Goal: Task Accomplishment & Management: Manage account settings

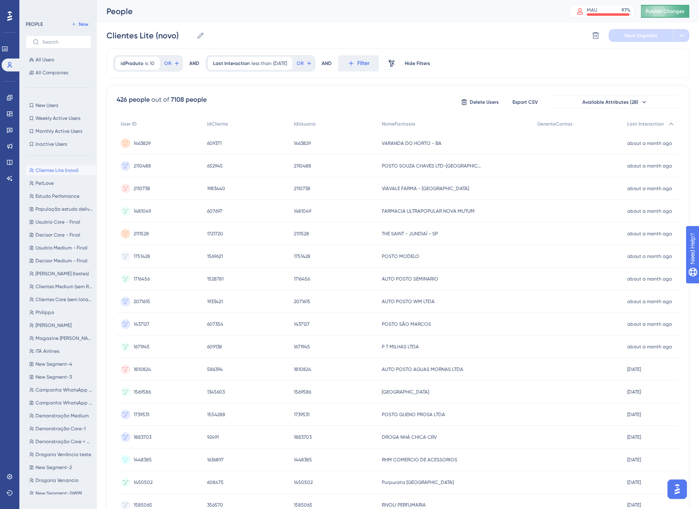
click at [654, 13] on span "Publish Changes" at bounding box center [664, 11] width 39 height 6
click at [11, 149] on link at bounding box center [9, 146] width 6 height 13
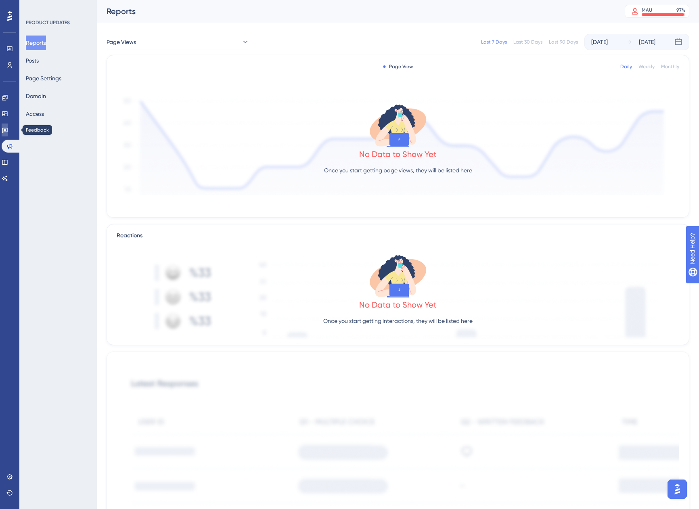
click at [7, 134] on link at bounding box center [5, 129] width 6 height 13
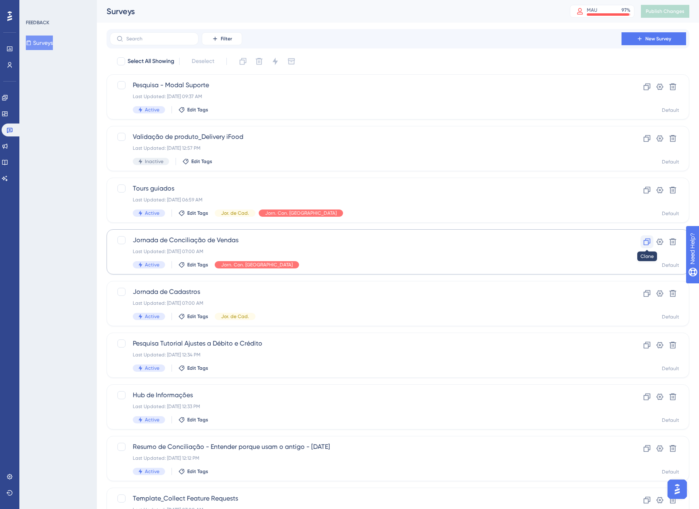
click at [644, 244] on icon at bounding box center [647, 242] width 8 height 8
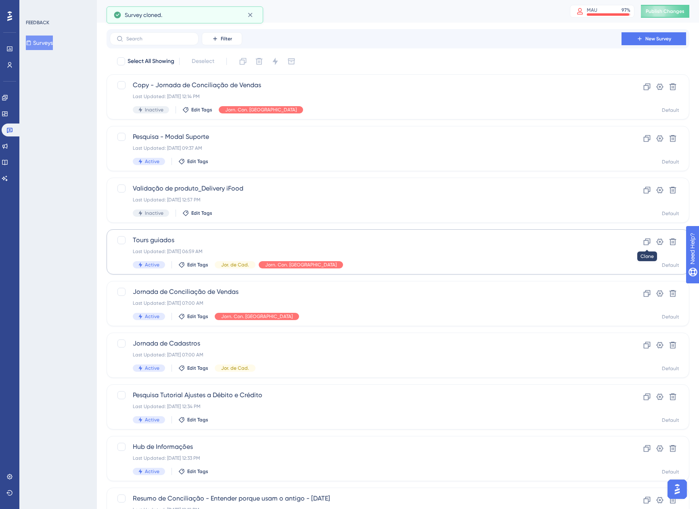
click at [644, 244] on icon at bounding box center [647, 242] width 8 height 8
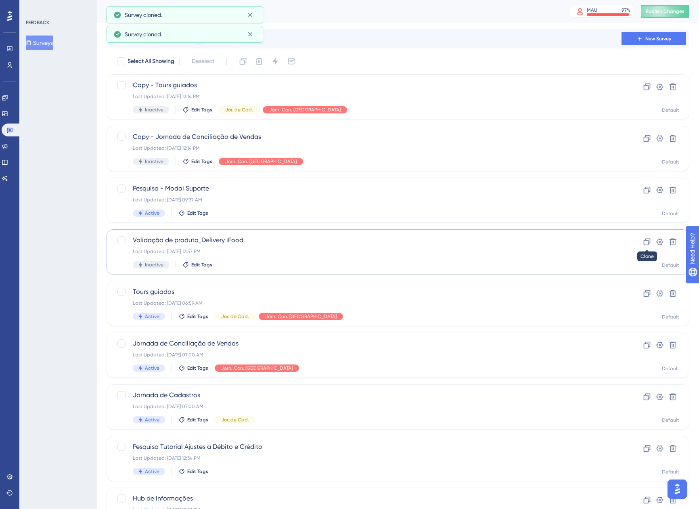
click at [644, 244] on icon at bounding box center [647, 242] width 8 height 8
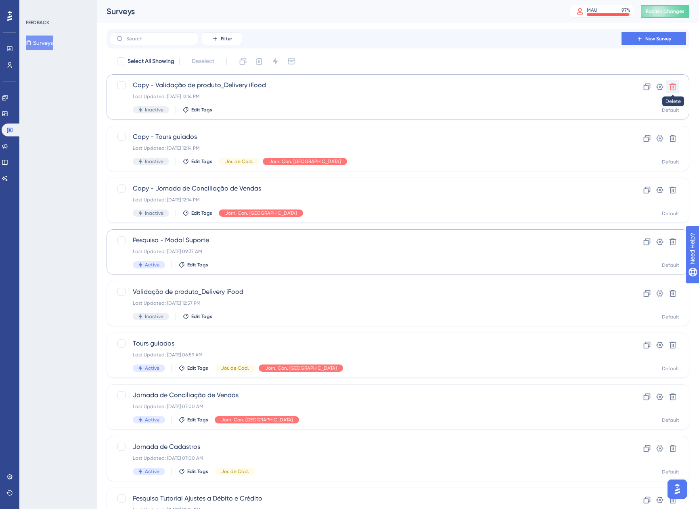
click at [675, 86] on icon at bounding box center [672, 86] width 7 height 7
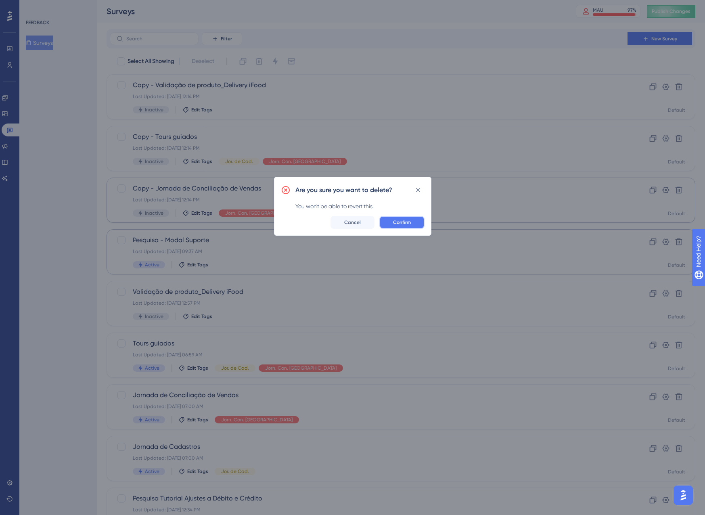
click at [409, 221] on span "Confirm" at bounding box center [402, 222] width 18 height 6
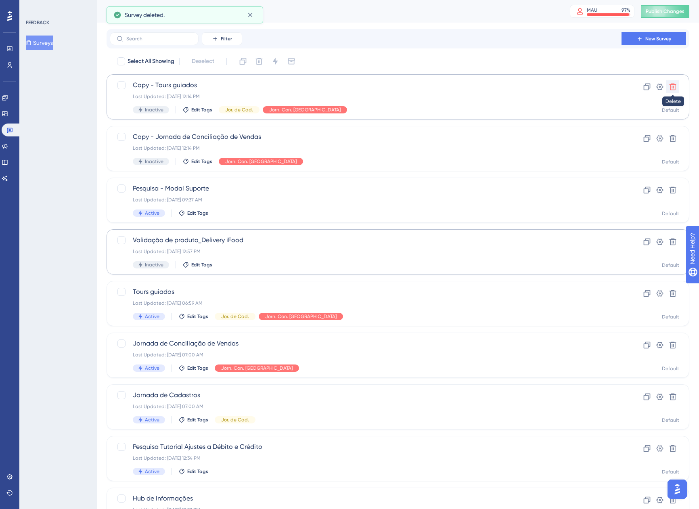
click at [676, 83] on icon at bounding box center [672, 87] width 8 height 8
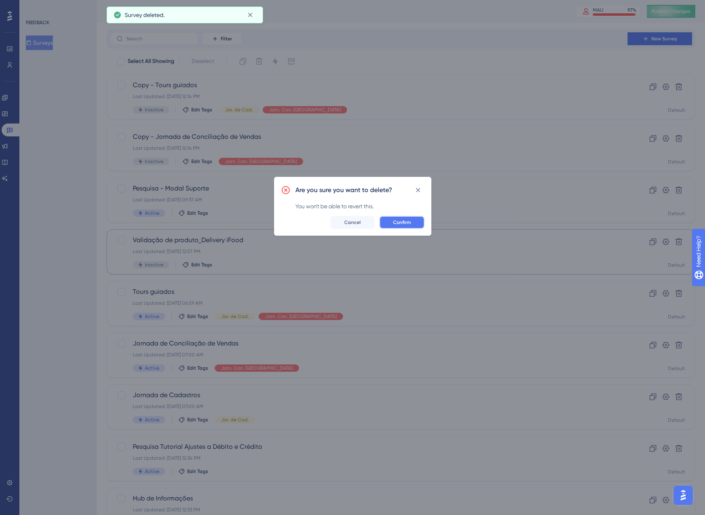
click at [415, 217] on button "Confirm" at bounding box center [401, 222] width 45 height 13
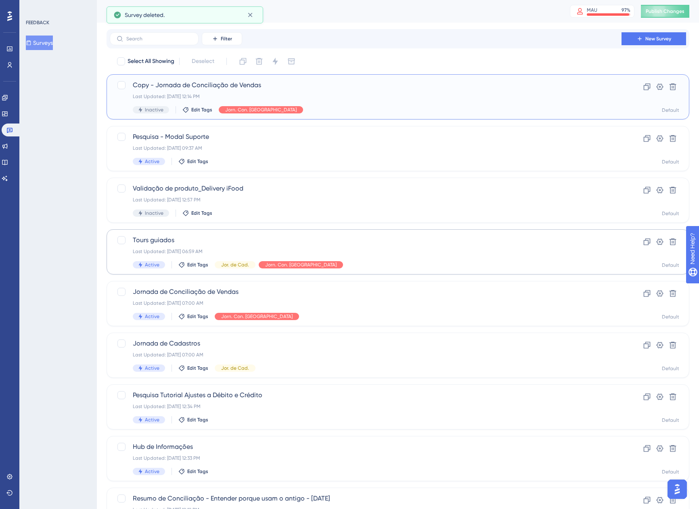
click at [299, 96] on div "Last Updated: 18 de ago. de 2025 12:14 PM" at bounding box center [365, 96] width 465 height 6
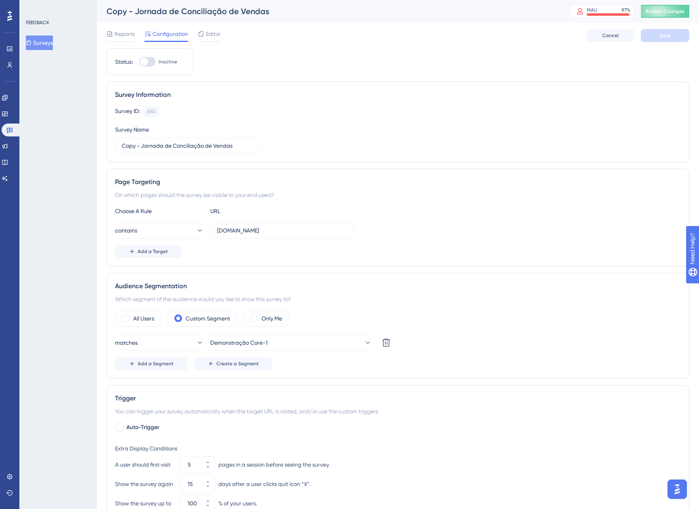
click at [159, 10] on div "Copy - Jornada de Conciliação de Vendas" at bounding box center [327, 11] width 443 height 11
drag, startPoint x: 142, startPoint y: 142, endPoint x: 112, endPoint y: 144, distance: 29.9
click at [112, 144] on div "Survey Information Survey ID: 6162 Copy Survey Name Copy - Jornada de Conciliaç…" at bounding box center [397, 121] width 582 height 81
click at [210, 144] on input "Jornada de Conciliação de Vendas" at bounding box center [187, 145] width 130 height 9
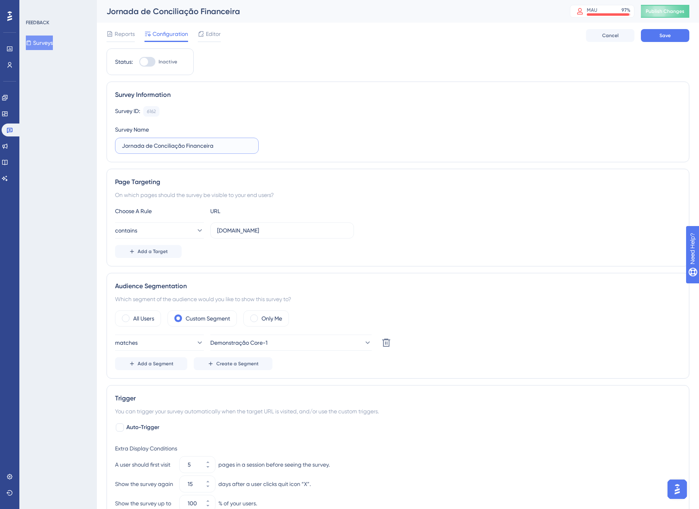
type input "Jornada de Conciliação Financeira"
click at [502, 207] on div "Choose A Rule URL" at bounding box center [398, 211] width 566 height 10
click at [154, 110] on div "6162" at bounding box center [151, 111] width 9 height 6
click at [206, 38] on span "Editor" at bounding box center [213, 34] width 15 height 10
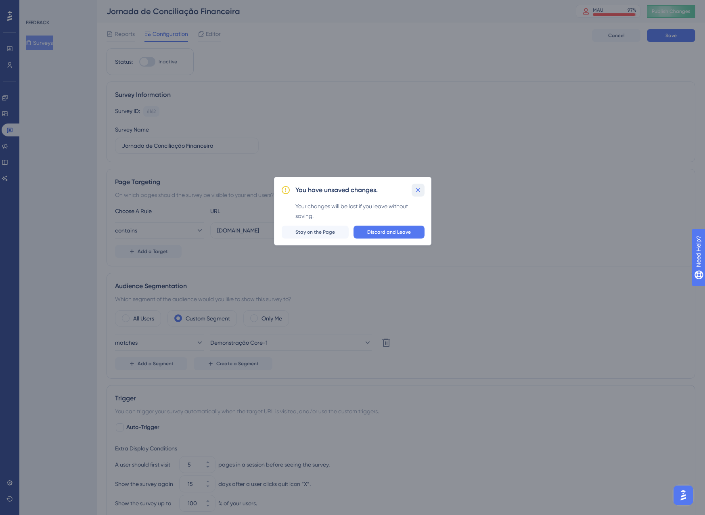
click at [421, 192] on icon at bounding box center [418, 190] width 8 height 8
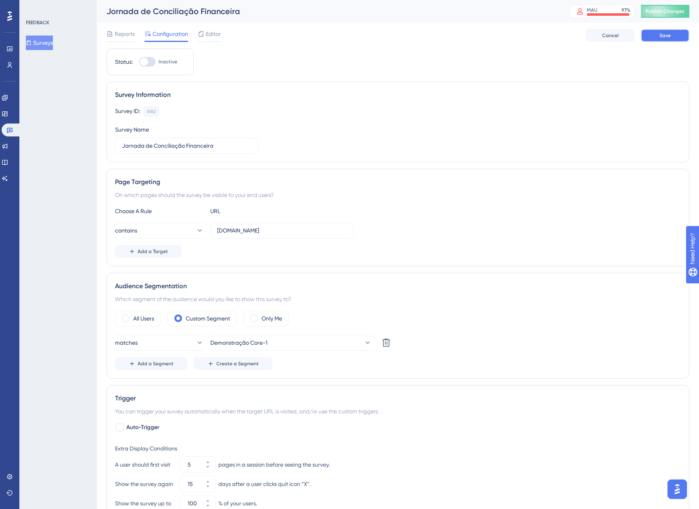
click at [657, 42] on div "Reports Configuration Editor Cancel Save" at bounding box center [397, 36] width 582 height 26
click at [654, 35] on button "Save" at bounding box center [665, 35] width 48 height 13
click at [219, 36] on span "Editor" at bounding box center [213, 34] width 15 height 10
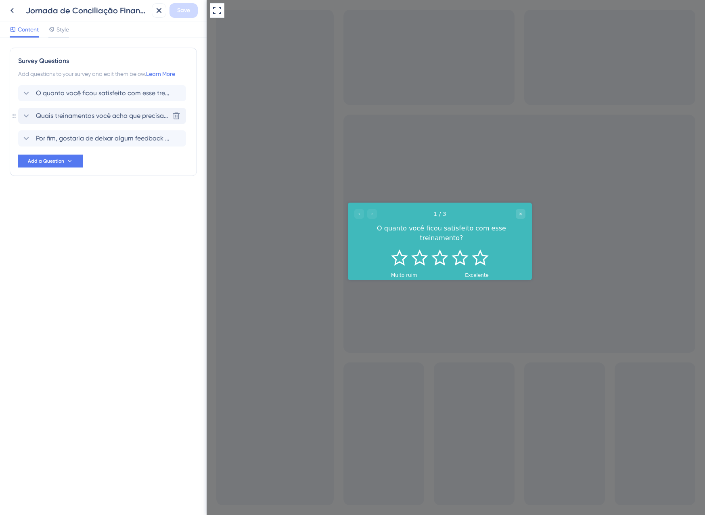
click at [90, 114] on span "Quais treinamentos você acha que precisam ser melhorados para recebermos uma no…" at bounding box center [102, 116] width 133 height 10
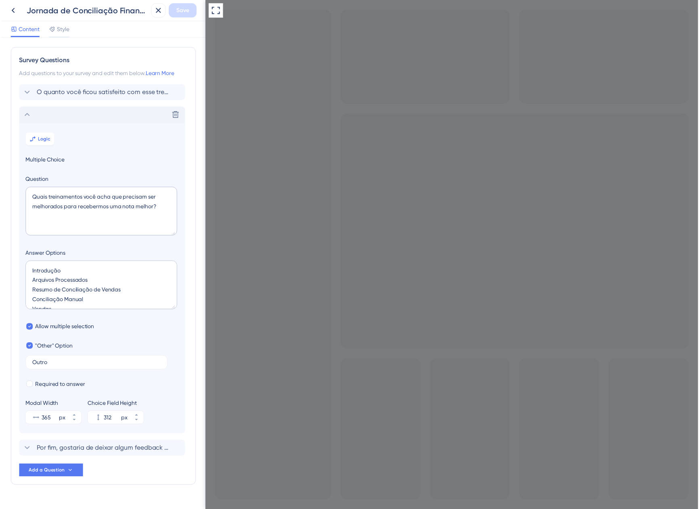
scroll to position [17, 0]
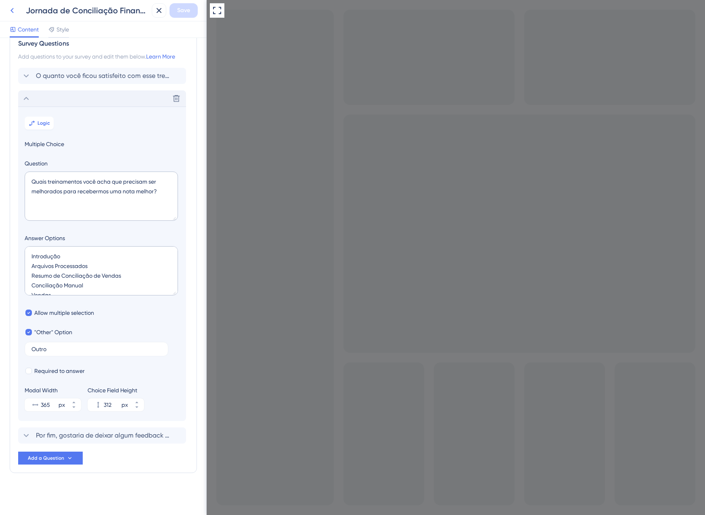
click at [14, 9] on icon at bounding box center [12, 11] width 10 height 10
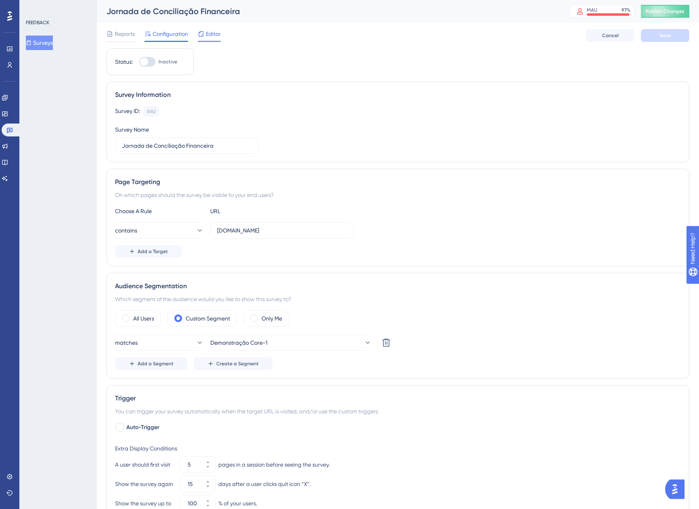
click at [212, 36] on span "Editor" at bounding box center [213, 34] width 15 height 10
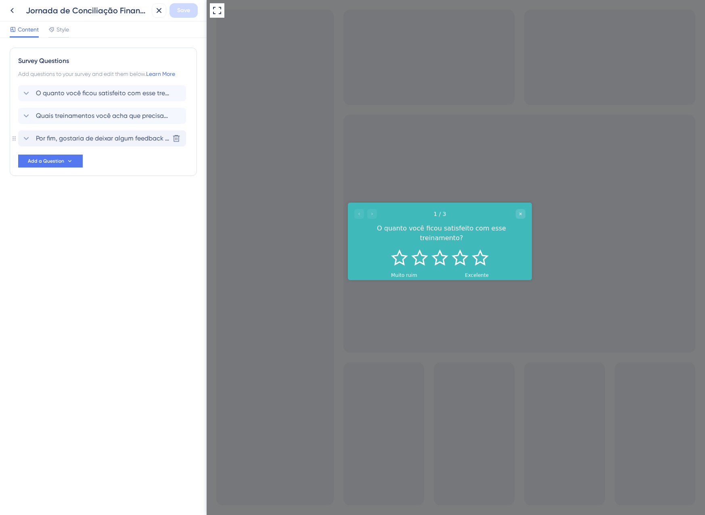
click at [114, 139] on span "Por fim, gostaria de deixar algum feedback sobre o que devemos melhorar?" at bounding box center [102, 139] width 133 height 10
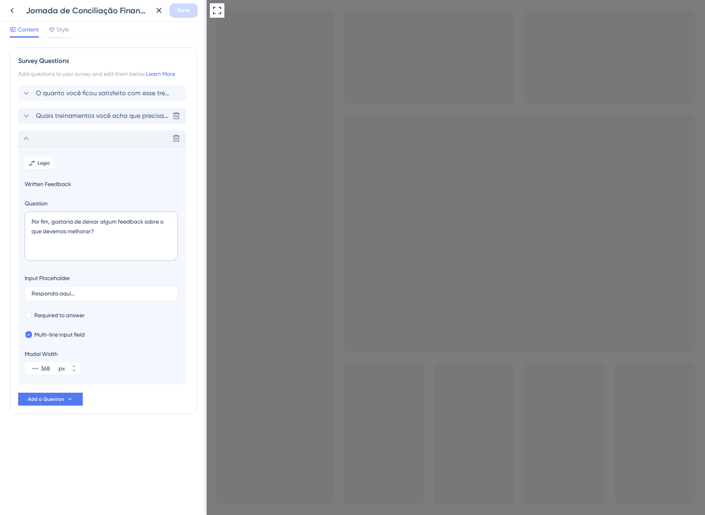
click at [81, 111] on div "Quais treinamentos você acha que precisam ser melhorados para recebermos uma no…" at bounding box center [102, 116] width 168 height 16
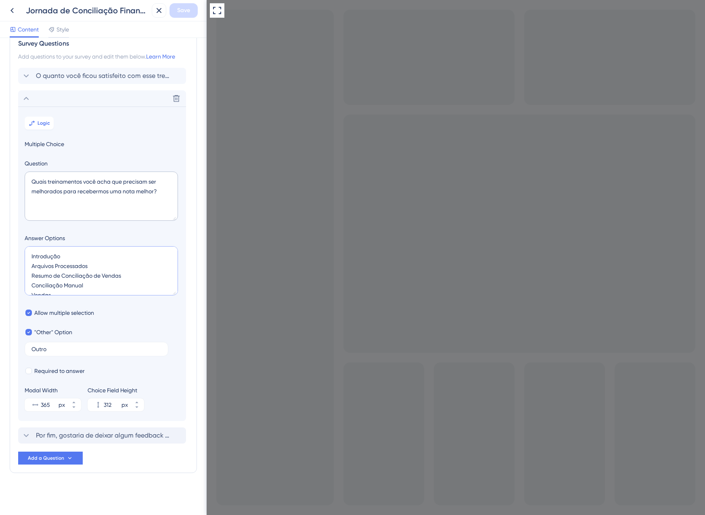
drag, startPoint x: 113, startPoint y: 275, endPoint x: -2, endPoint y: 241, distance: 119.7
click at [0, 0] on html "Jornada de Conciliação Financeira Save Content Style Survey Questions Add quest…" at bounding box center [352, 0] width 705 height 0
type input "48"
click at [54, 263] on textarea at bounding box center [101, 270] width 153 height 49
type textarea "R"
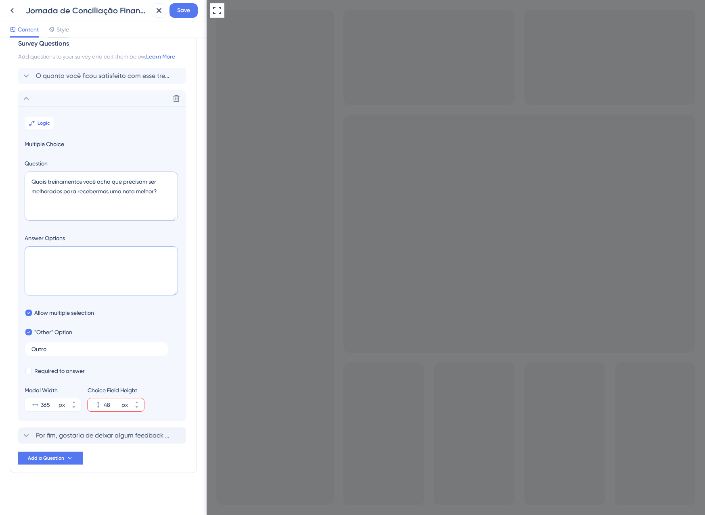
type input "92"
type textarea "Resumo de Conciliação de Cancelamentos VC"
type input "136"
type textarea "Resumo de Conciliação de Cancelamentos Vendas Canceladas/Contestadas A"
type input "180"
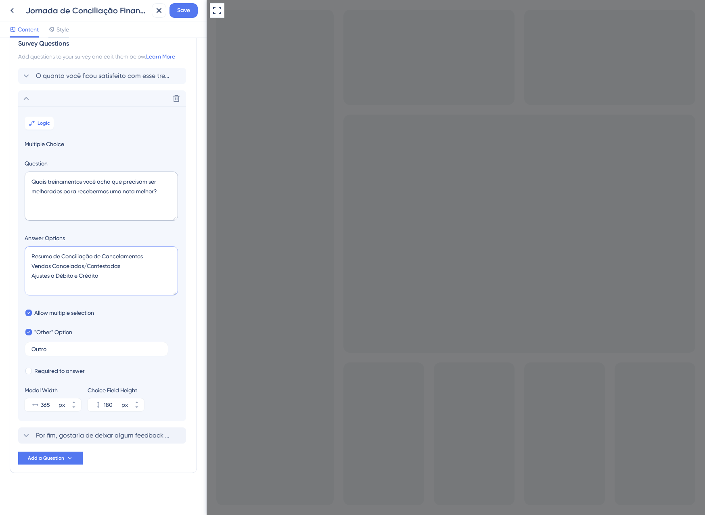
type textarea "Resumo de Conciliação de Cancelamentos Vendas Canceladas/Contestadas Ajustes a …"
type input "224"
type textarea "Resumo de Conciliação de Cancelamentos Vendas Canceladas/Contestadas Ajustes a …"
click at [184, 7] on span "Save" at bounding box center [183, 11] width 13 height 10
click at [160, 13] on icon at bounding box center [159, 11] width 10 height 10
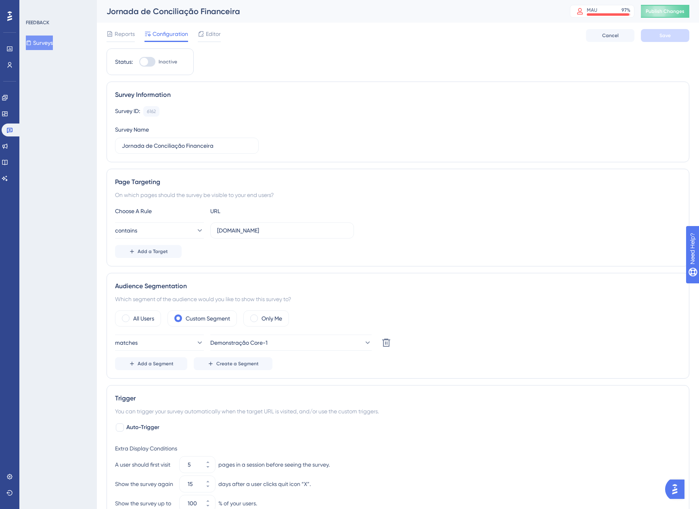
click at [144, 61] on div at bounding box center [144, 62] width 8 height 8
click at [139, 62] on input "Inactive" at bounding box center [139, 62] width 0 height 0
checkbox input "true"
click at [667, 34] on span "Save" at bounding box center [664, 35] width 11 height 6
click at [48, 42] on button "Surveys" at bounding box center [39, 42] width 27 height 15
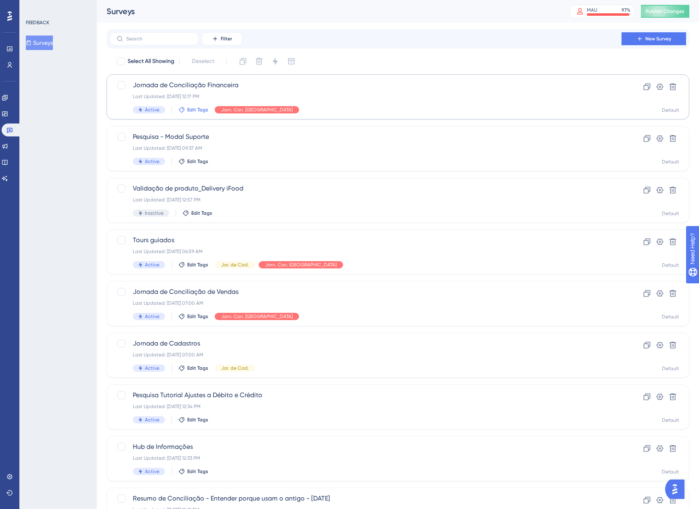
click at [195, 107] on span "Edit Tags" at bounding box center [197, 109] width 21 height 6
click at [213, 200] on input "Jor. Con. Finan." at bounding box center [227, 203] width 42 height 10
click at [186, 200] on div at bounding box center [187, 202] width 6 height 6
checkbox input "true"
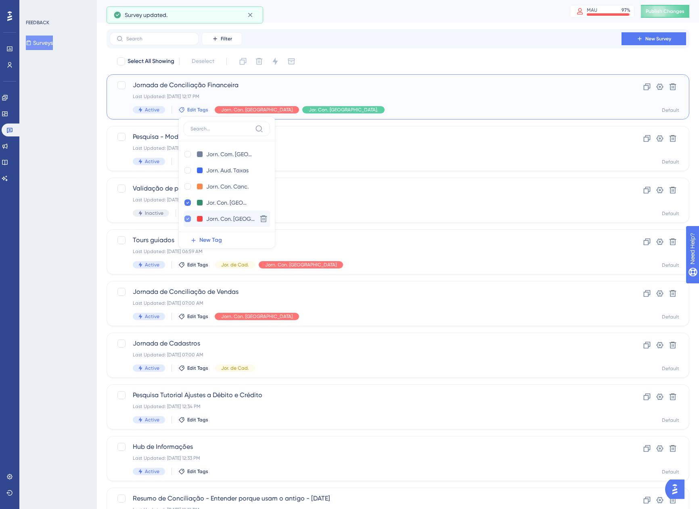
click at [188, 217] on icon at bounding box center [187, 219] width 3 height 6
checkbox input "false"
click at [184, 188] on div at bounding box center [188, 186] width 8 height 8
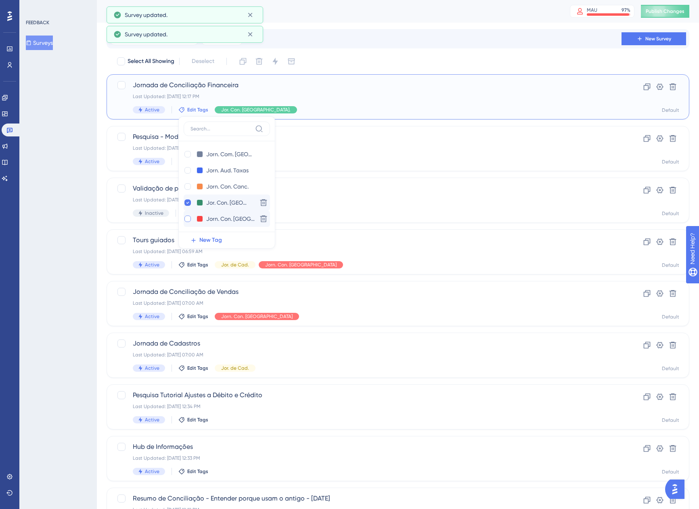
checkbox input "true"
click at [188, 200] on icon at bounding box center [187, 203] width 3 height 6
checkbox input "false"
click at [222, 86] on span "Jornada de Conciliação Financeira" at bounding box center [365, 85] width 465 height 10
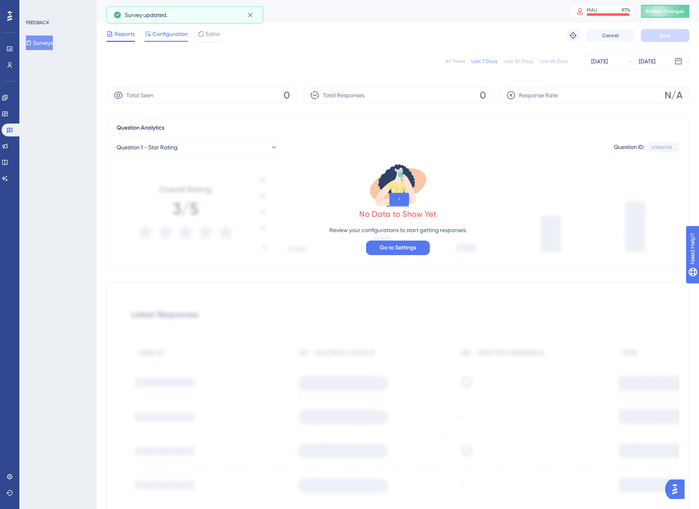
click at [157, 37] on span "Configuration" at bounding box center [169, 34] width 35 height 10
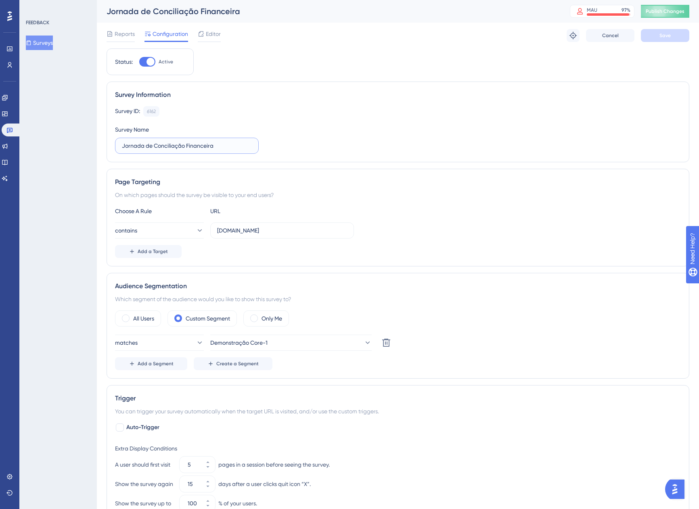
click at [199, 143] on input "Jornada de Conciliação Financeira" at bounding box center [187, 145] width 130 height 9
type input "Jornada de Conciliação de Cancelamentos"
click at [652, 37] on button "Save" at bounding box center [665, 35] width 48 height 13
click at [45, 44] on button "Surveys" at bounding box center [39, 42] width 27 height 15
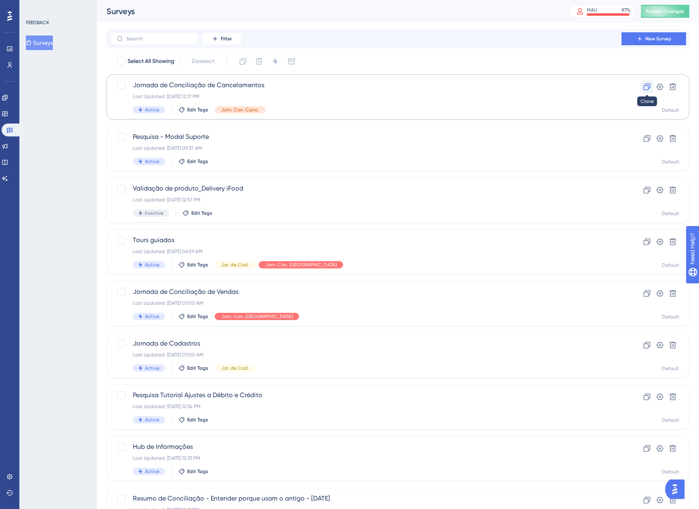
click at [648, 91] on button at bounding box center [646, 86] width 13 height 13
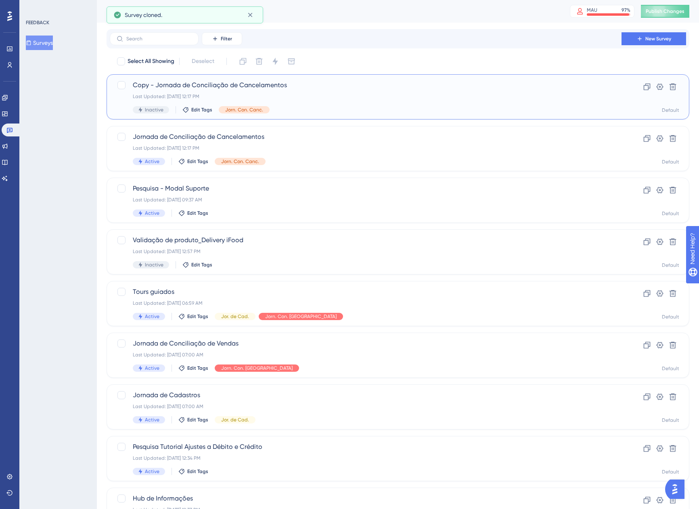
click at [290, 96] on div "Last Updated: 18 de ago. de 2025 12:17 PM" at bounding box center [365, 96] width 465 height 6
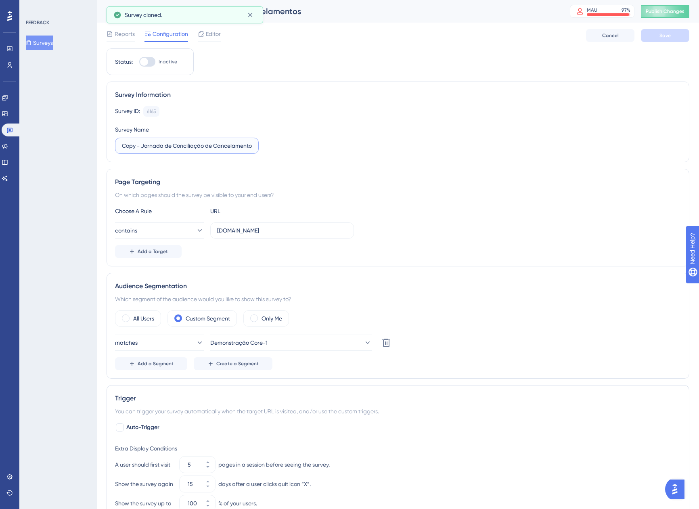
click at [138, 145] on input "Copy - Jornada de Conciliação de Cancelamentos" at bounding box center [187, 145] width 130 height 9
drag, startPoint x: 141, startPoint y: 145, endPoint x: 106, endPoint y: 146, distance: 35.5
click at [108, 146] on div "Survey Information Survey ID: 6165 Copy Survey Name Copy - Jornada de Conciliaç…" at bounding box center [397, 121] width 582 height 81
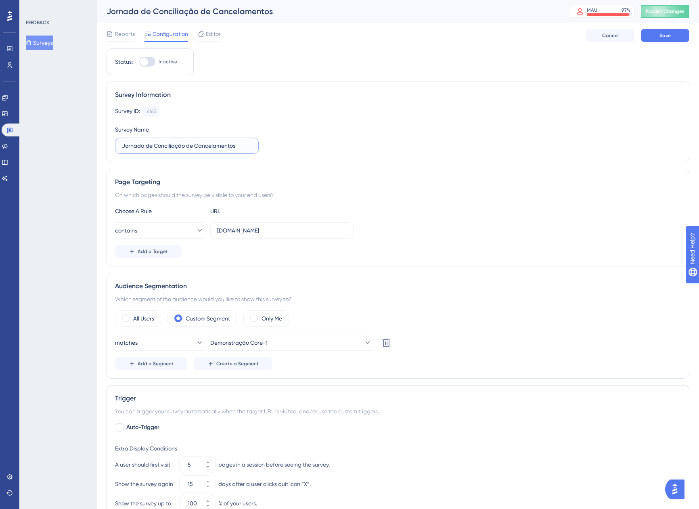
drag, startPoint x: 246, startPoint y: 145, endPoint x: 194, endPoint y: 144, distance: 51.2
click at [194, 144] on input "Jornada de Conciliação de Cancelamentos" at bounding box center [187, 145] width 130 height 9
type input "Jornada de Conciliação Financeira"
click at [404, 143] on div "Survey ID: 6165 Copy Survey Name Jornada de Conciliação Financeira" at bounding box center [398, 130] width 566 height 48
drag, startPoint x: 203, startPoint y: 36, endPoint x: 391, endPoint y: 70, distance: 191.4
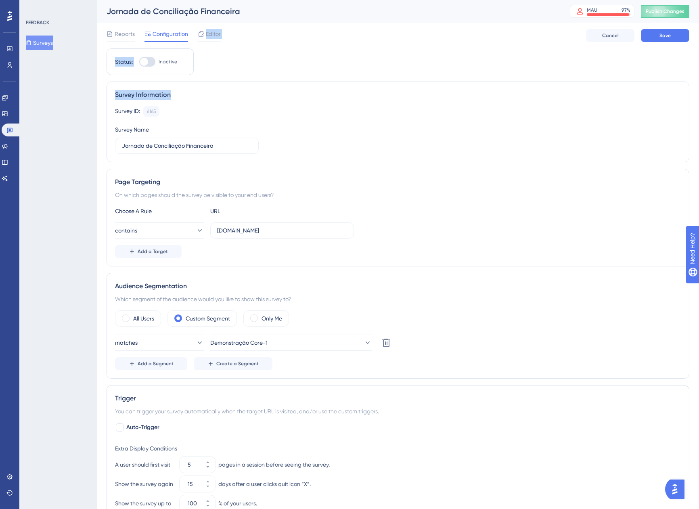
click at [383, 71] on div "Performance Users Engagement Widgets Feedback Product Updates Knowledge Base AI…" at bounding box center [398, 360] width 602 height 720
click at [671, 36] on button "Save" at bounding box center [665, 35] width 48 height 13
click at [208, 31] on span "Editor" at bounding box center [213, 34] width 15 height 10
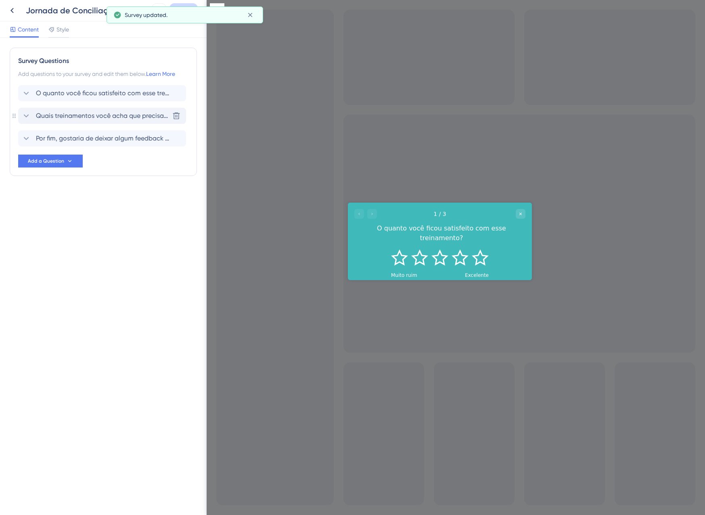
click at [80, 116] on span "Quais treinamentos você acha que precisam ser melhorados para recebermos uma no…" at bounding box center [102, 116] width 133 height 10
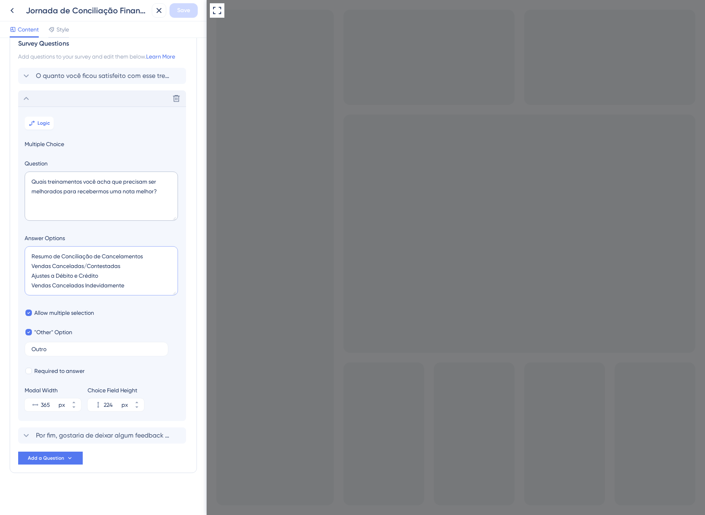
drag, startPoint x: 134, startPoint y: 275, endPoint x: 38, endPoint y: 248, distance: 100.3
click at [38, 248] on textarea "Resumo de Conciliação de Cancelamentos Vendas Canceladas/Contestadas Ajustes a …" at bounding box center [101, 270] width 153 height 49
type textarea "Re"
type input "92"
type textarea "R"
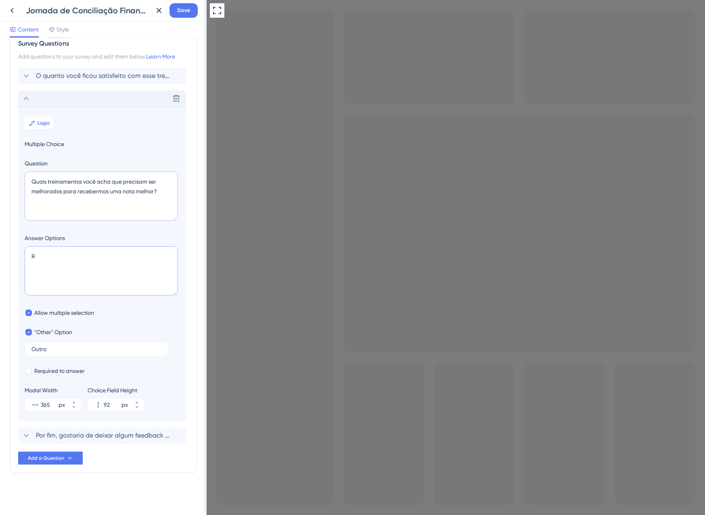
type input "48"
type textarea "A"
type input "92"
type textarea "Agenda de Recebimentos F"
type input "136"
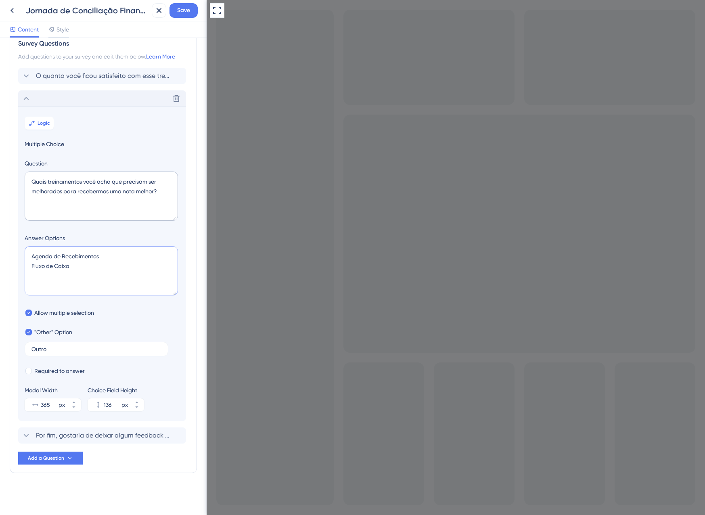
type textarea "Agenda de Recebimentos Fluxo de Caixa L"
type input "180"
type textarea "Agenda de Recebimentos Fluxo de Caixa Lote de Vendas U"
type input "224"
type textarea "Agenda de Recebimentos Fluxo de Caixa Lote de Vendas Unidade de Recebíveis (UR'…"
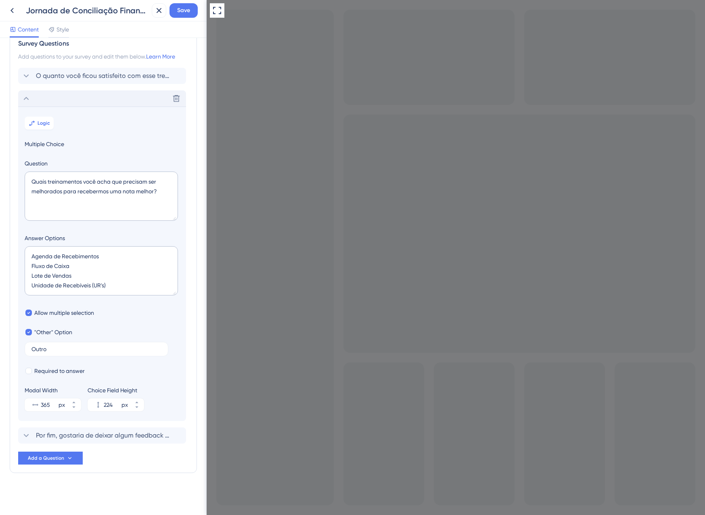
click at [169, 152] on section "Logic Multiple Choice Question Quais treinamentos você acha que precisam ser me…" at bounding box center [102, 263] width 168 height 314
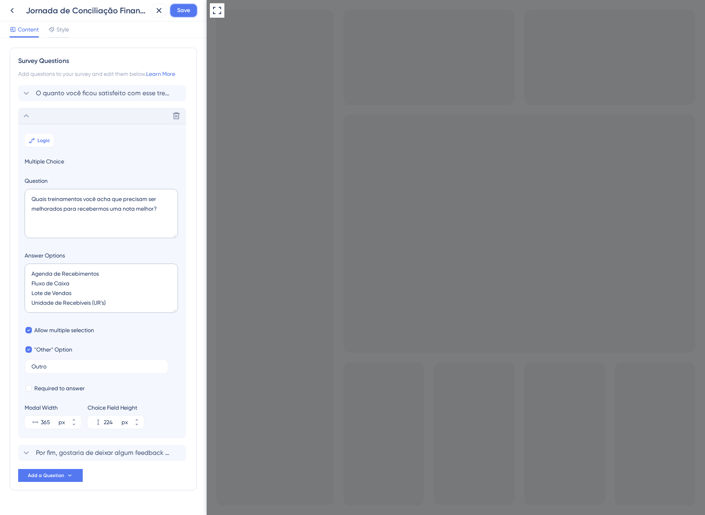
click at [197, 11] on button "Save" at bounding box center [183, 10] width 28 height 15
click at [153, 18] on icon at bounding box center [153, 15] width 8 height 8
click at [160, 10] on icon at bounding box center [159, 11] width 10 height 10
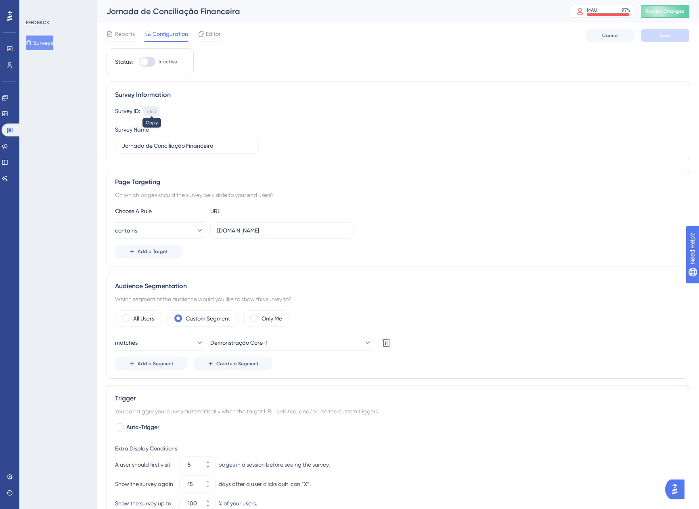
click at [151, 111] on div "6165" at bounding box center [151, 111] width 9 height 6
drag, startPoint x: 151, startPoint y: 59, endPoint x: 170, endPoint y: 59, distance: 18.6
click at [151, 59] on div at bounding box center [147, 62] width 16 height 10
click at [139, 62] on input "Inactive" at bounding box center [139, 62] width 0 height 0
checkbox input "true"
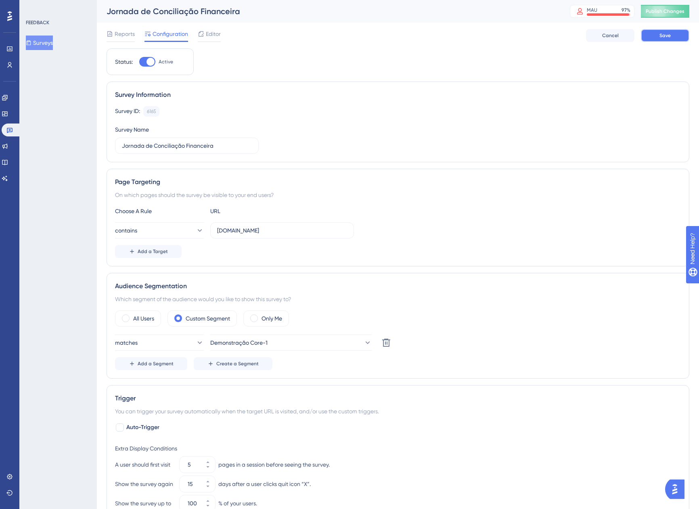
click at [685, 37] on button "Save" at bounding box center [665, 35] width 48 height 13
click at [43, 39] on button "Surveys" at bounding box center [39, 42] width 27 height 15
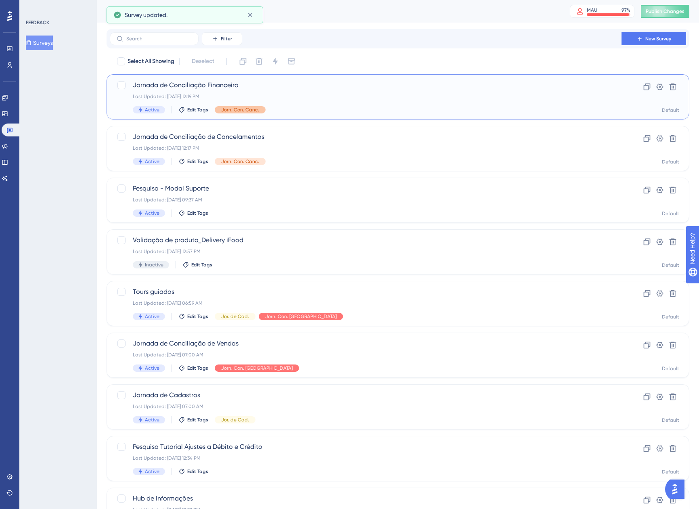
click at [242, 109] on span "Jorn. Con. Canc." at bounding box center [240, 109] width 38 height 6
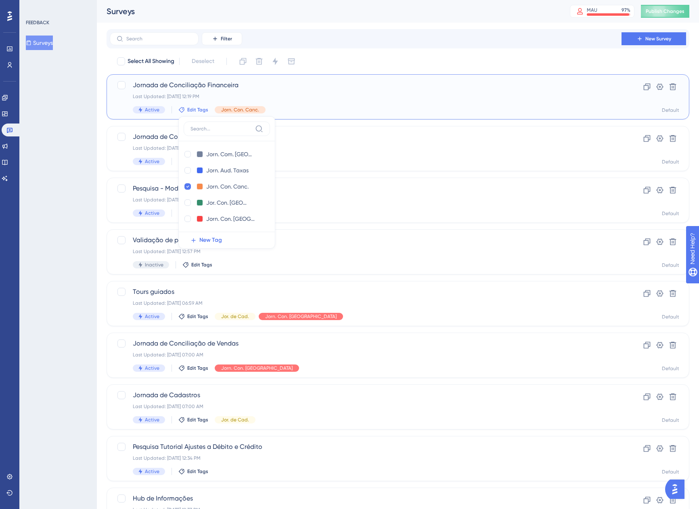
click at [179, 203] on div "Jorn. Com. LATAM Jorn. Com. LATAM Delete Jorn. Aud. Taxas Jorn. Aud. Taxas Dele…" at bounding box center [226, 182] width 97 height 132
click at [186, 203] on div at bounding box center [187, 202] width 6 height 6
checkbox input "true"
click at [189, 184] on div at bounding box center [187, 186] width 6 height 6
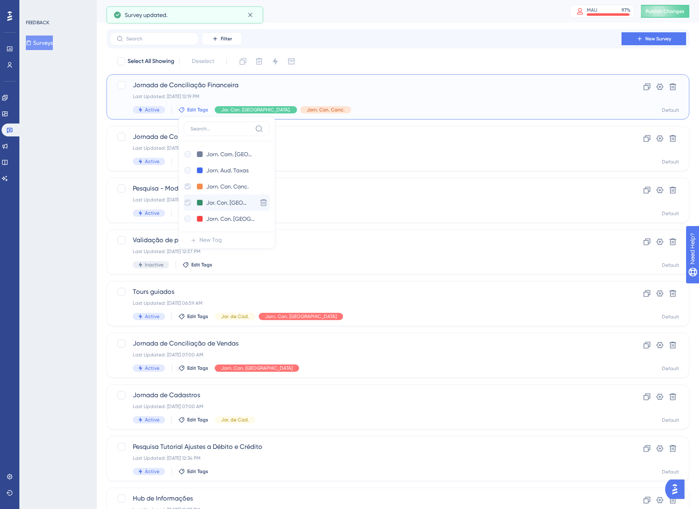
checkbox input "false"
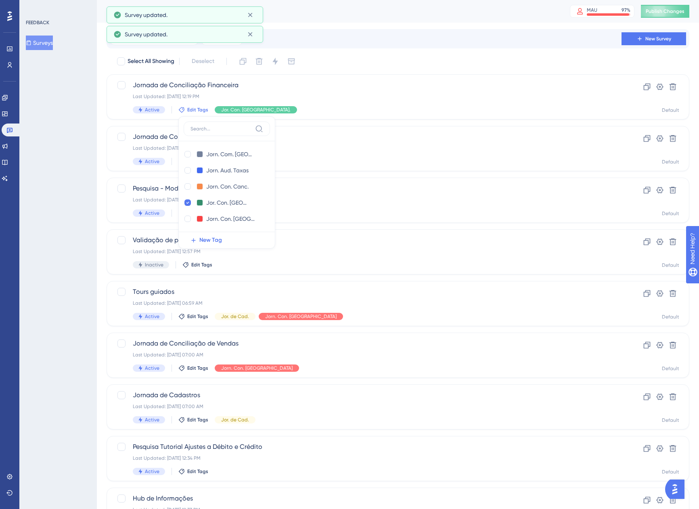
click at [402, 40] on div "Filter New Survey" at bounding box center [398, 38] width 576 height 13
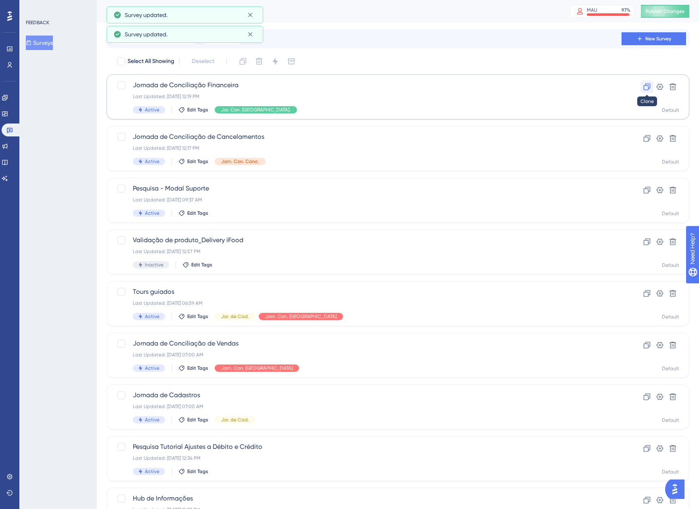
click at [651, 86] on button at bounding box center [646, 86] width 13 height 13
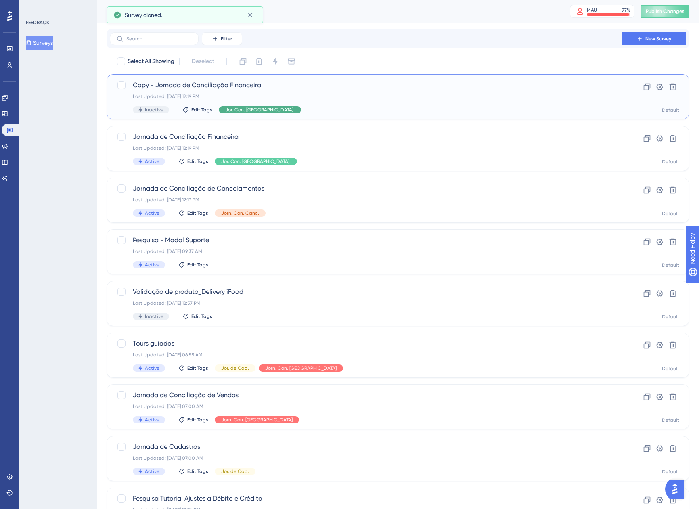
click at [232, 111] on span "Jor. Con. Finan." at bounding box center [259, 109] width 69 height 6
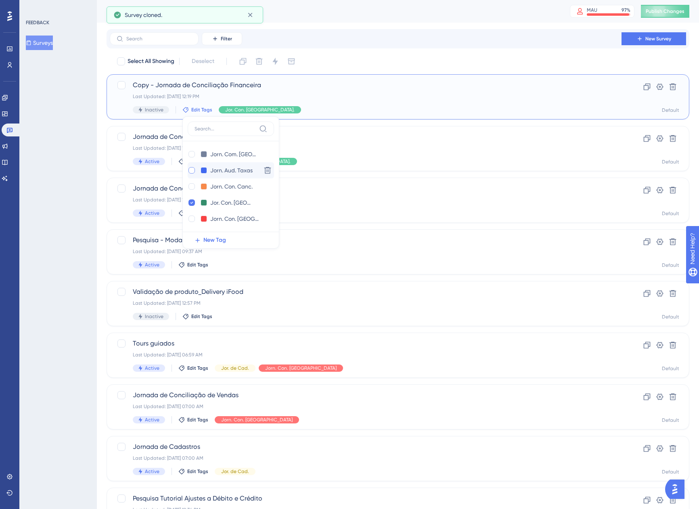
click at [192, 168] on div at bounding box center [191, 170] width 6 height 6
checkbox input "true"
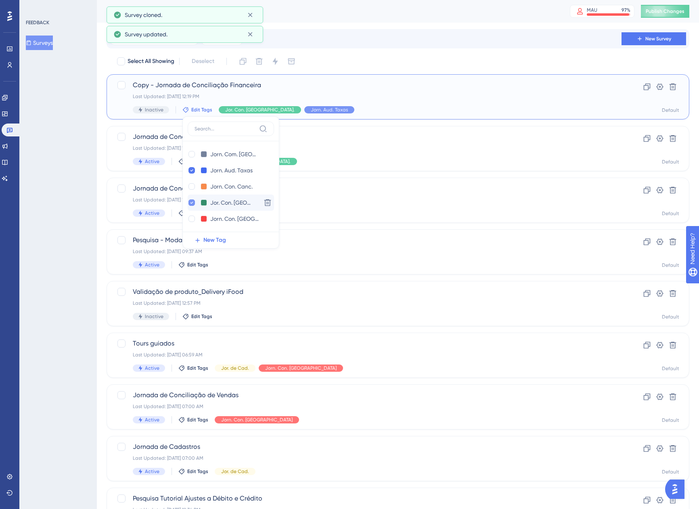
click at [190, 204] on icon at bounding box center [191, 203] width 3 height 6
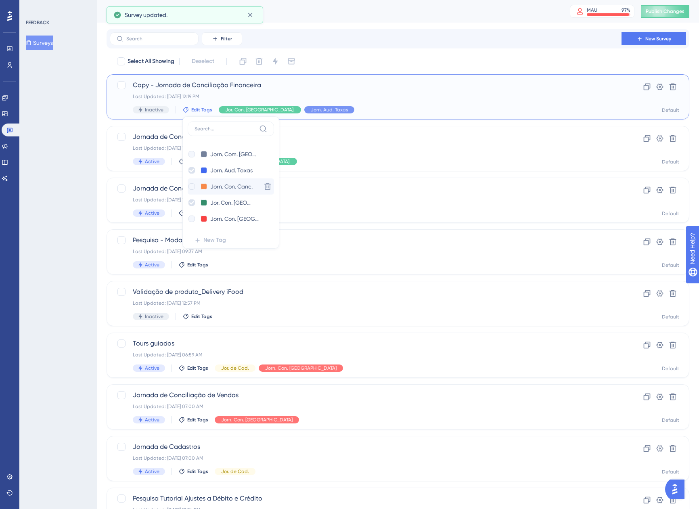
checkbox input "false"
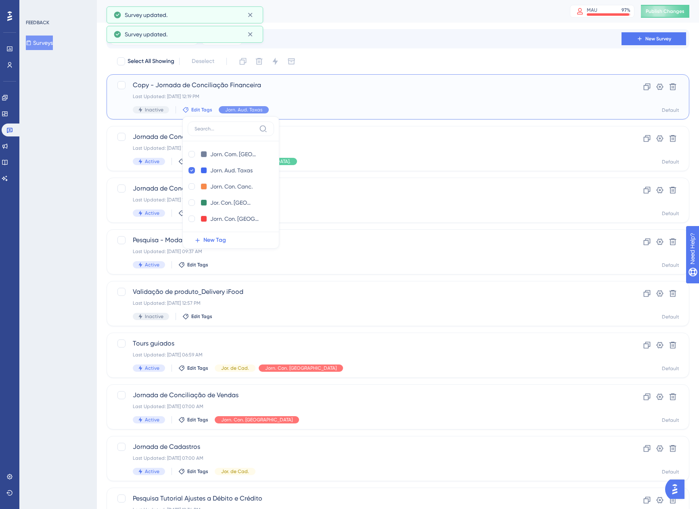
click at [358, 100] on div "Copy - Jornada de Conciliação Financeira Last Updated: 18 de ago. de 2025 12:19…" at bounding box center [365, 96] width 465 height 33
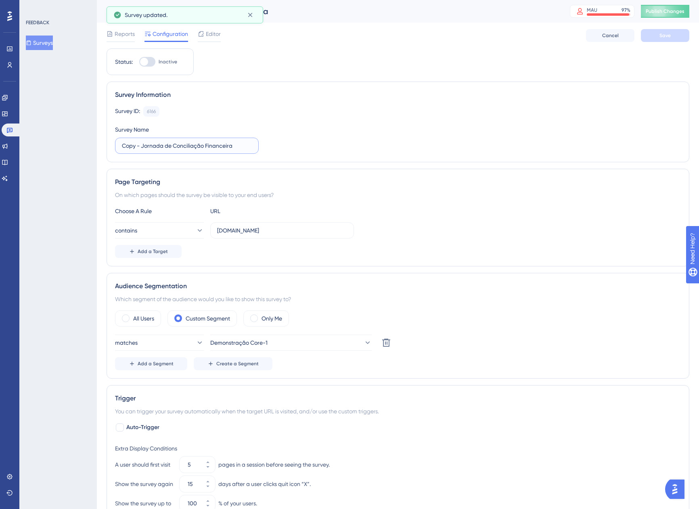
drag, startPoint x: 235, startPoint y: 144, endPoint x: 92, endPoint y: 144, distance: 143.2
click at [97, 144] on div "Performance Users Engagement Widgets Feedback Product Updates Knowledge Base AI…" at bounding box center [398, 360] width 602 height 720
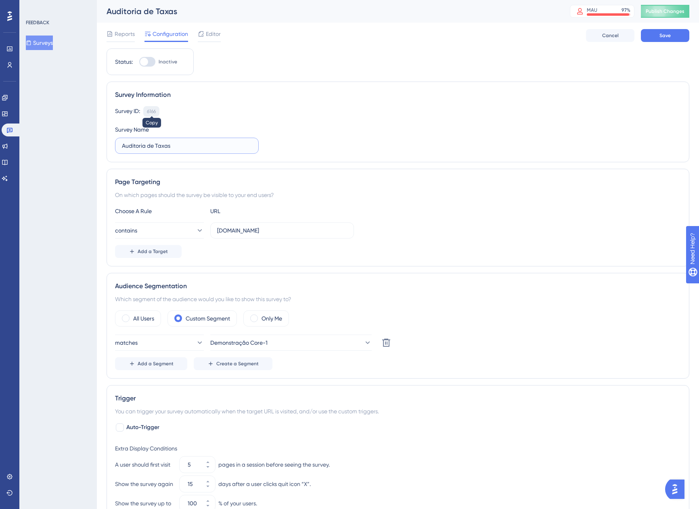
type input "Auditoria de Taxas"
click at [153, 114] on div "6166" at bounding box center [151, 111] width 9 height 6
click at [147, 58] on div at bounding box center [147, 62] width 16 height 10
click at [139, 62] on input "Inactive" at bounding box center [139, 62] width 0 height 0
checkbox input "true"
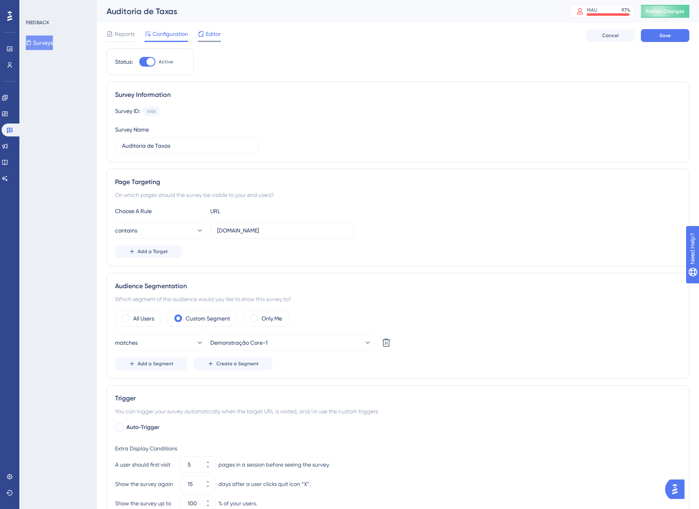
click at [208, 34] on span "Editor" at bounding box center [213, 34] width 15 height 10
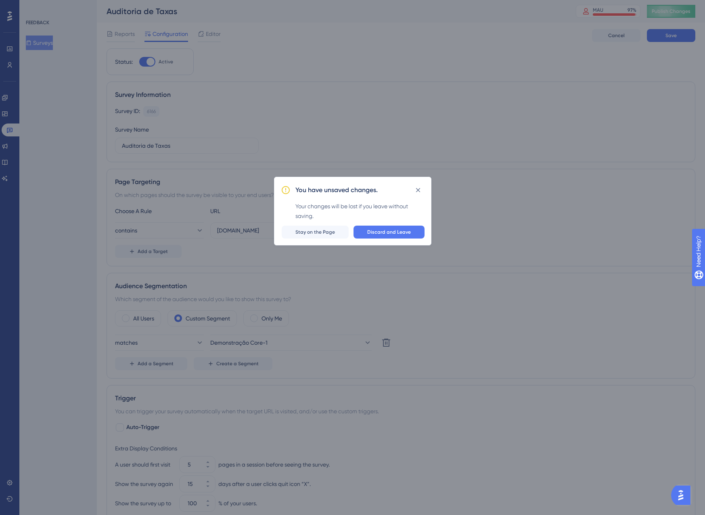
click at [421, 188] on icon at bounding box center [418, 190] width 8 height 8
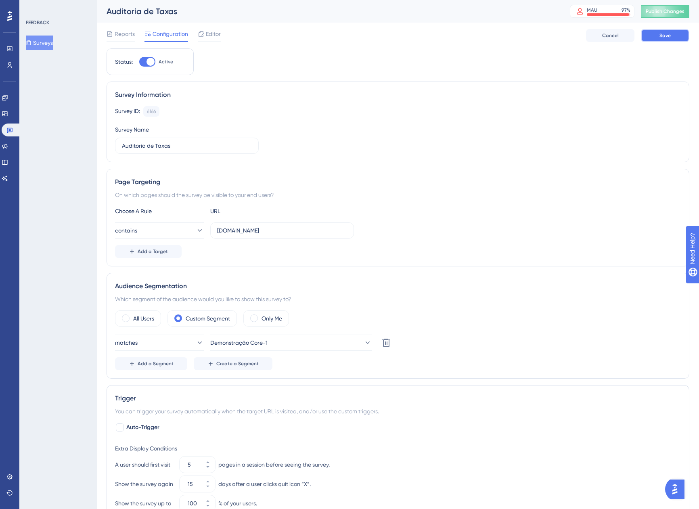
click at [661, 35] on span "Save" at bounding box center [664, 35] width 11 height 6
click at [223, 34] on div "Reports Configuration Editor Troubleshoot Cancel Save" at bounding box center [397, 36] width 582 height 26
click at [220, 34] on span "Editor" at bounding box center [213, 34] width 15 height 10
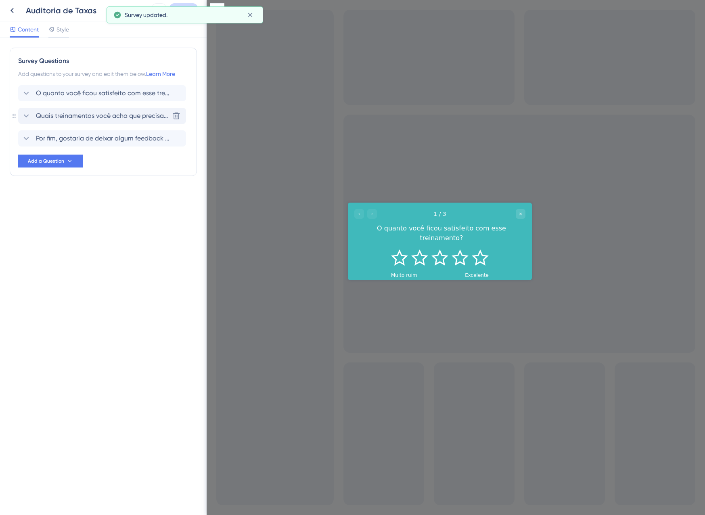
click at [67, 111] on span "Quais treinamentos você acha que precisam ser melhorados para recebermos uma no…" at bounding box center [102, 116] width 133 height 10
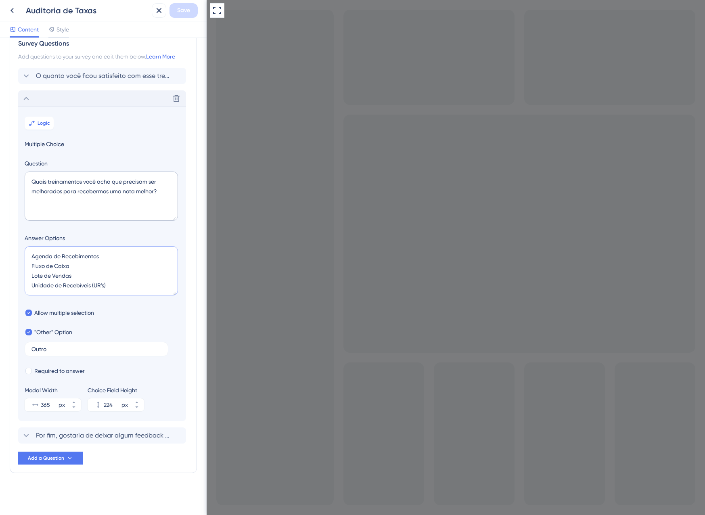
drag, startPoint x: 119, startPoint y: 277, endPoint x: 20, endPoint y: 243, distance: 105.2
click at [20, 243] on section "Logic Multiple Choice Question Quais treinamentos você acha que precisam ser me…" at bounding box center [102, 263] width 168 height 314
type textarea "A"
type input "92"
type textarea "Auditoria de Taxas O"
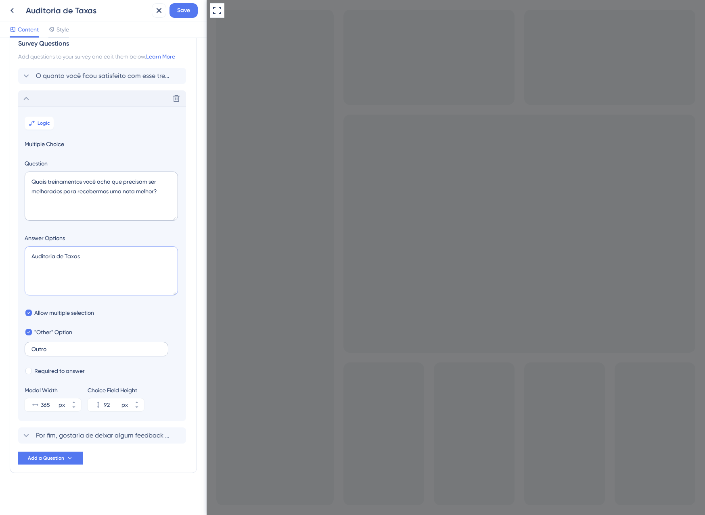
type input "136"
type textarea "Auditoria de Taxas"
type input "92"
type textarea "Auditoria de Taxas E"
type input "136"
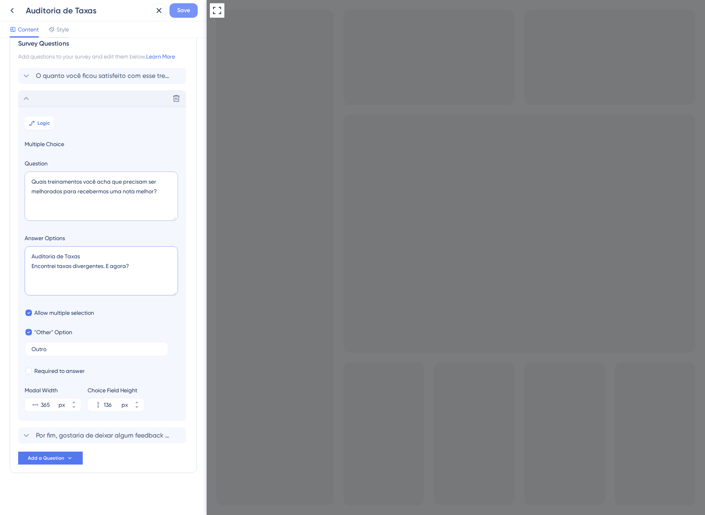
type textarea "Auditoria de Taxas Encontrei taxas divergentes. E agora?"
click at [185, 7] on span "Save" at bounding box center [183, 11] width 13 height 10
click at [155, 15] on icon at bounding box center [153, 15] width 8 height 8
click at [164, 10] on button at bounding box center [159, 10] width 15 height 15
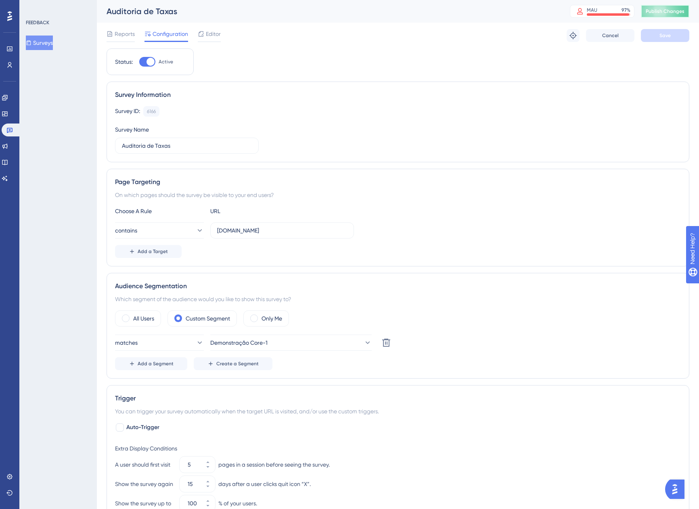
click at [660, 16] on button "Publish Changes" at bounding box center [665, 11] width 48 height 13
click at [171, 31] on span "Configuration" at bounding box center [169, 34] width 35 height 10
click at [45, 45] on button "Surveys" at bounding box center [39, 42] width 27 height 15
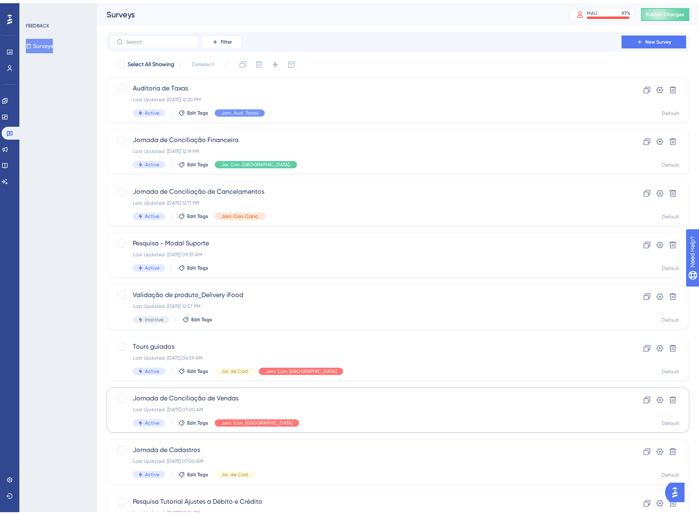
scroll to position [40, 0]
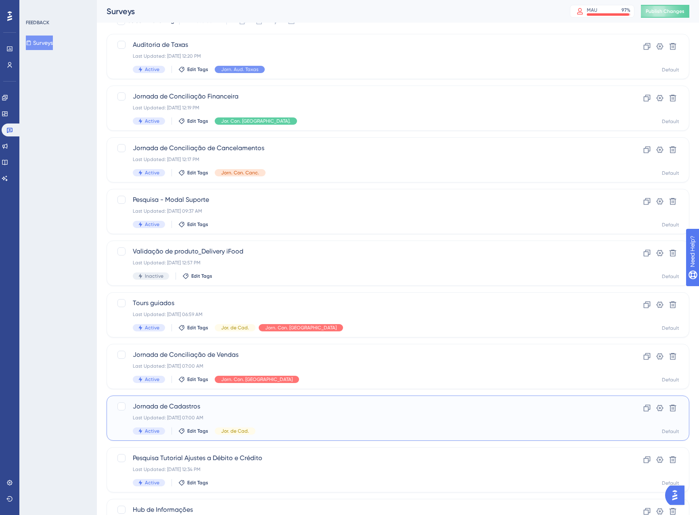
click at [310, 415] on div "Last Updated: 22 de jul. de 2025 07:00 AM" at bounding box center [365, 417] width 465 height 6
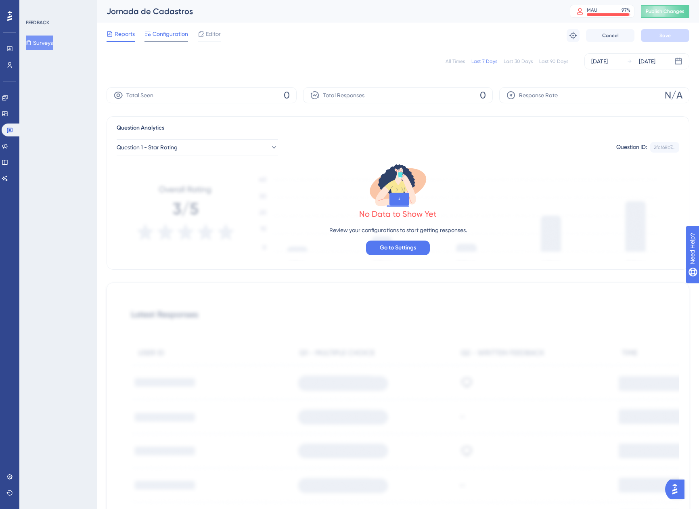
click at [166, 33] on span "Configuration" at bounding box center [169, 34] width 35 height 10
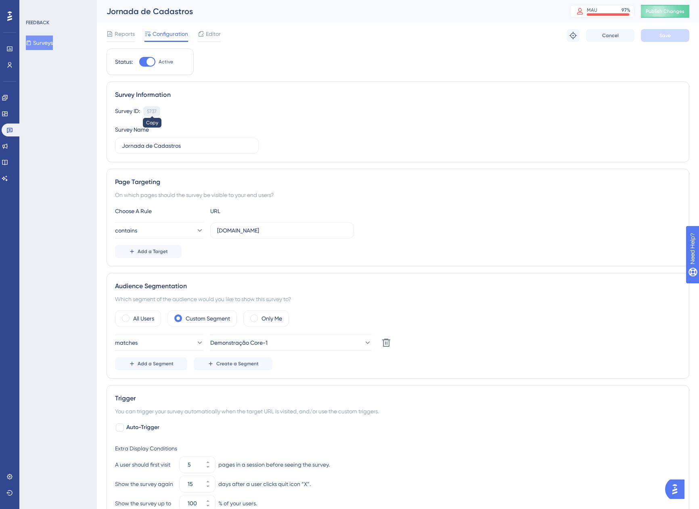
click at [150, 113] on div "5737" at bounding box center [152, 111] width 10 height 6
click at [48, 37] on button "Surveys" at bounding box center [39, 42] width 27 height 15
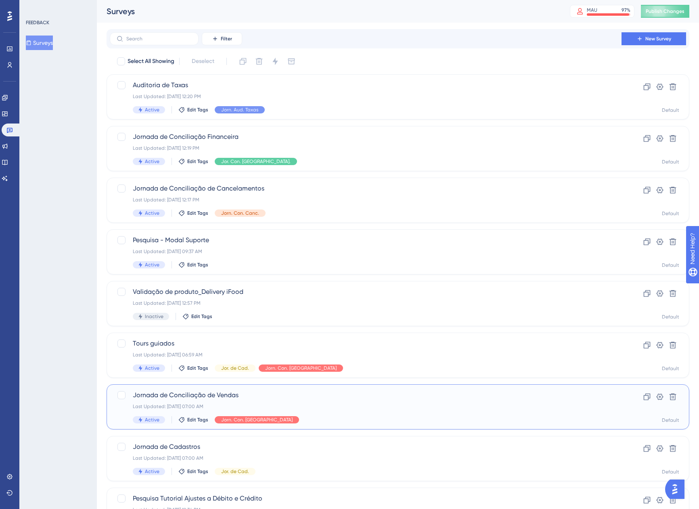
click at [295, 409] on div "Jornada de Conciliação de Vendas Last Updated: 22 de jul. de 2025 07:00 AM Acti…" at bounding box center [365, 406] width 465 height 33
click at [668, 15] on button "Publish Changes" at bounding box center [665, 11] width 48 height 13
